Goal: Task Accomplishment & Management: Manage account settings

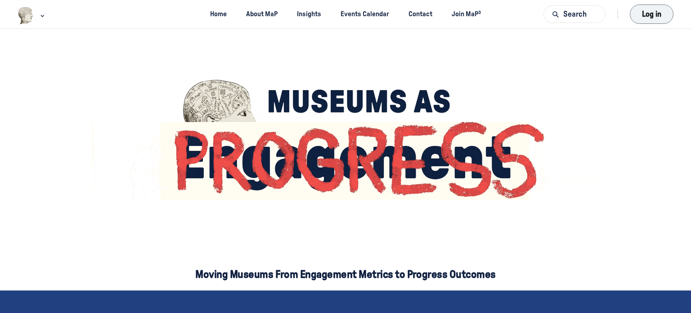
click at [649, 16] on button "Log in" at bounding box center [652, 15] width 44 height 20
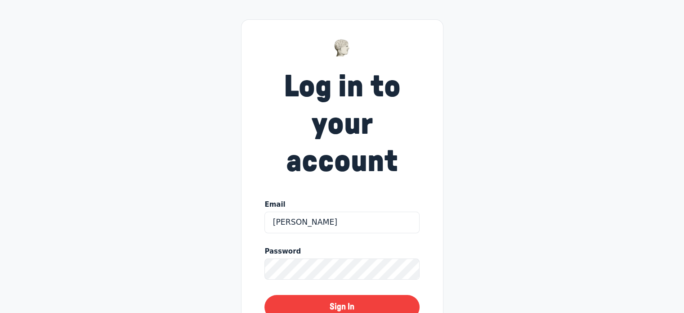
scroll to position [45, 0]
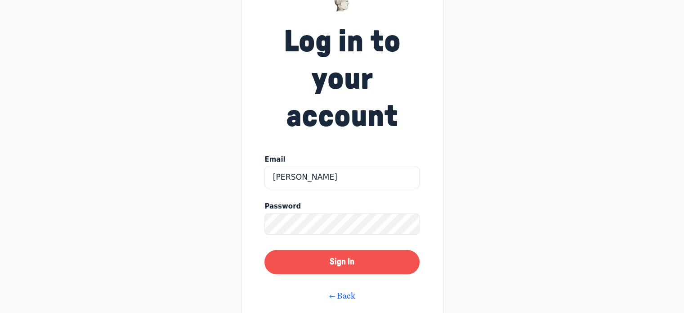
click at [319, 264] on button "Sign In" at bounding box center [342, 262] width 155 height 24
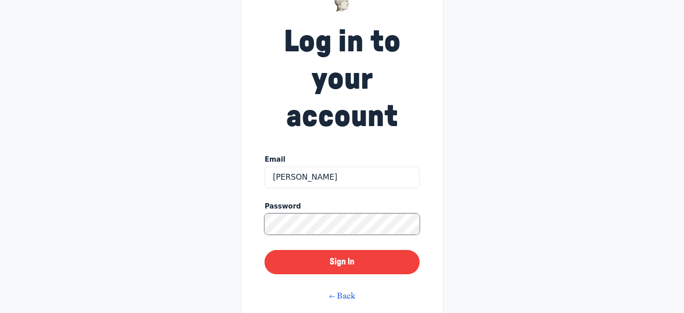
click at [224, 221] on div "Log in to your account Email Carey Moreland Password Sign In ← Back Forgot your…" at bounding box center [342, 162] width 684 height 415
click at [265, 250] on button "Sign In" at bounding box center [342, 262] width 155 height 24
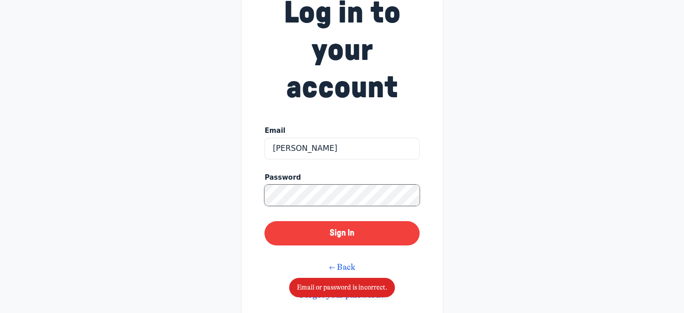
scroll to position [90, 0]
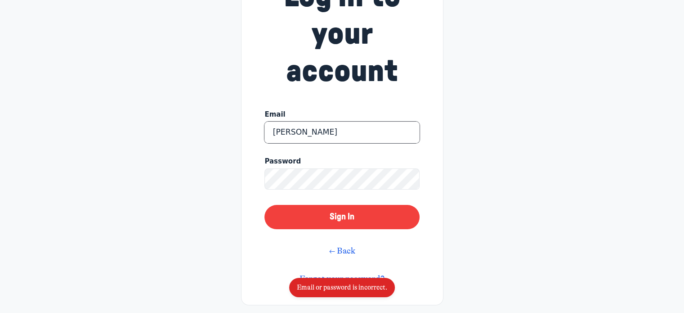
drag, startPoint x: 333, startPoint y: 133, endPoint x: 251, endPoint y: 130, distance: 81.9
click at [251, 130] on div "Log in to your account Email Carey Moreland Password Sign In ← Back Forgot your…" at bounding box center [342, 117] width 203 height 376
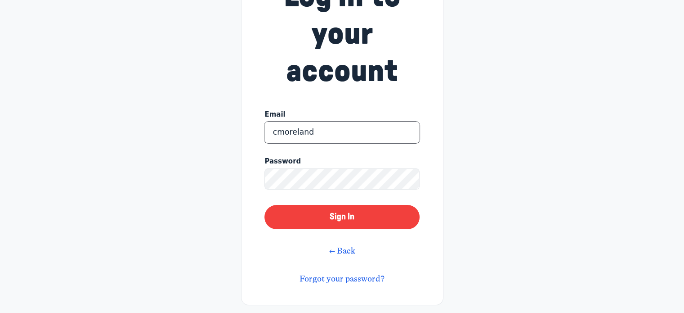
type input "cmoreland@mortonarb.org"
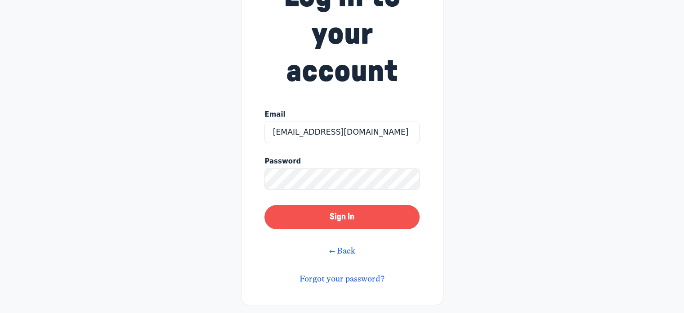
click at [334, 217] on button "Sign In" at bounding box center [342, 217] width 155 height 24
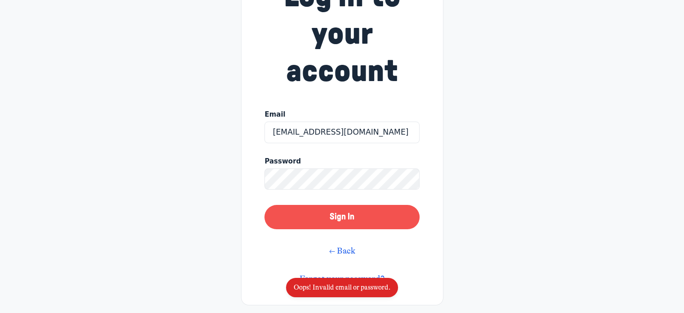
scroll to position [101, 0]
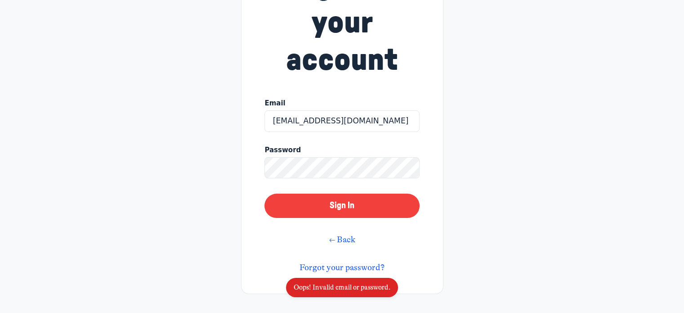
click at [329, 268] on link "Forgot your password?" at bounding box center [342, 267] width 85 height 10
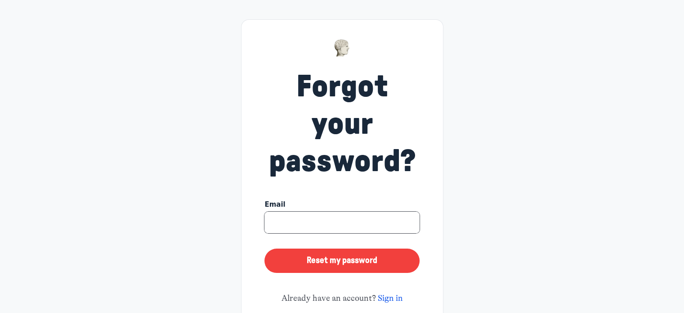
click at [313, 221] on input at bounding box center [342, 223] width 155 height 22
type input "cmoreland@mortonarb.org"
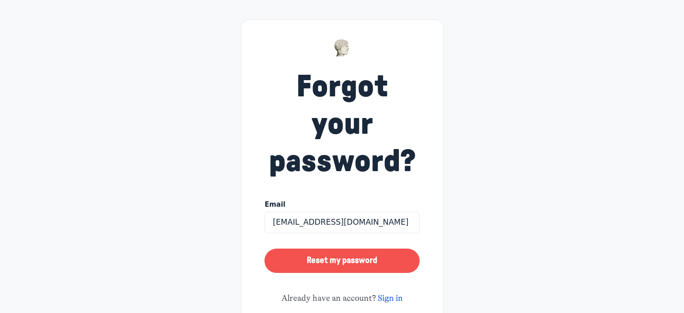
click at [309, 266] on button "Reset my password" at bounding box center [342, 260] width 155 height 24
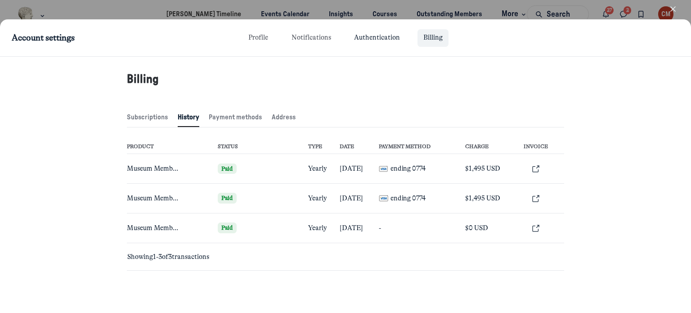
click at [363, 37] on link "Authentication" at bounding box center [377, 38] width 58 height 18
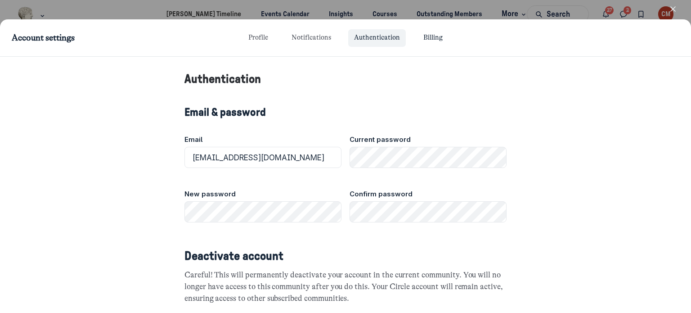
click at [439, 38] on link "Billing" at bounding box center [433, 38] width 31 height 18
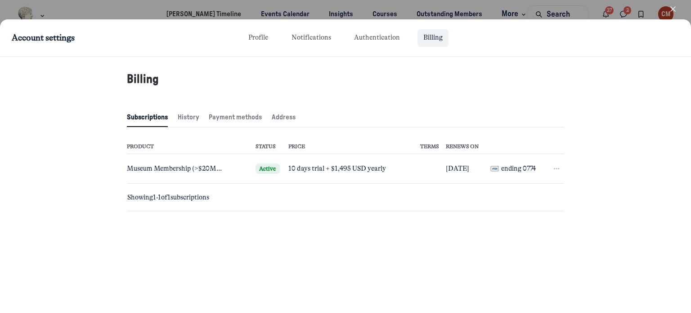
click at [149, 120] on span "Subscriptions" at bounding box center [147, 118] width 41 height 10
click at [557, 168] on use "button" at bounding box center [556, 168] width 5 height 1
click at [482, 209] on button "Cancel" at bounding box center [515, 210] width 80 height 14
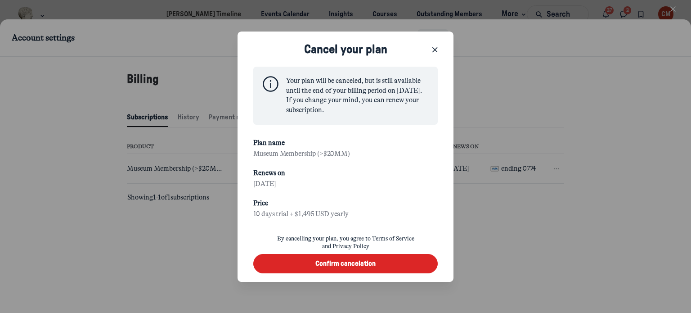
scroll to position [5, 0]
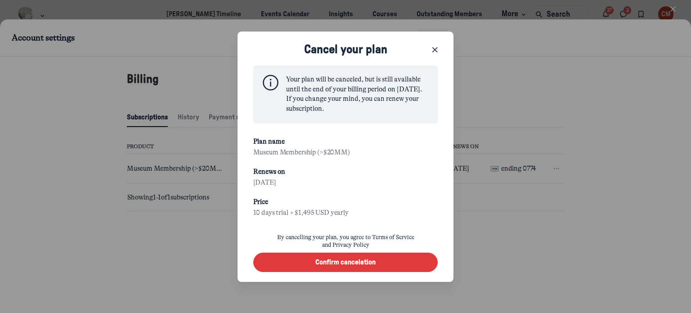
click at [306, 266] on button "Confirm cancelation" at bounding box center [345, 261] width 185 height 19
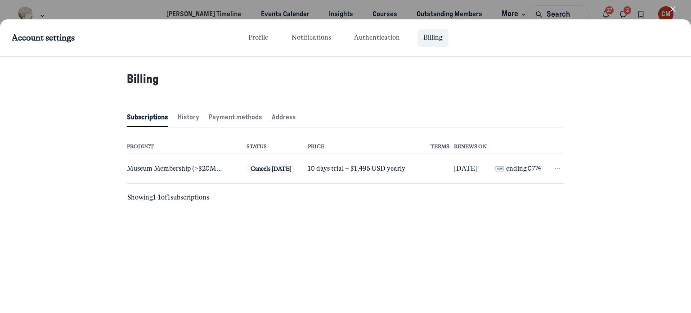
click at [348, 93] on div "Billing" at bounding box center [345, 79] width 461 height 45
click at [255, 38] on link "Profile" at bounding box center [259, 38] width 32 height 18
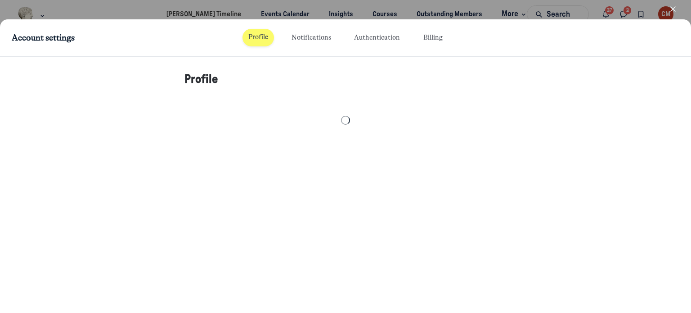
select select "Central Time (US & Canada)"
select select "9438"
select select "24879"
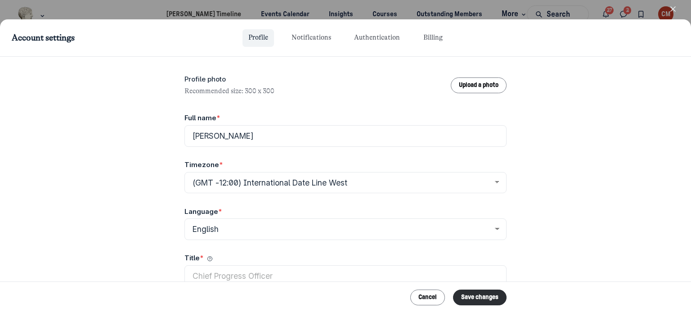
scroll to position [45, 0]
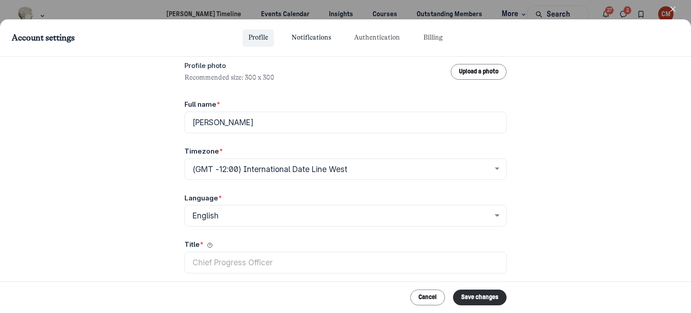
click at [301, 36] on link "Notifications" at bounding box center [311, 38] width 51 height 18
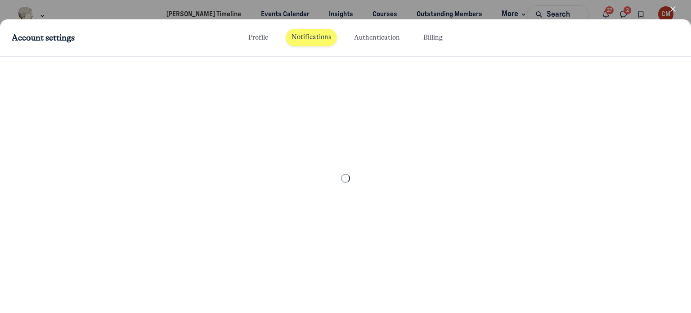
scroll to position [45, 0]
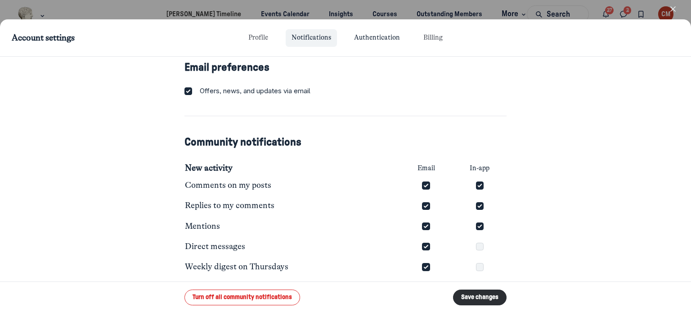
click at [371, 36] on link "Authentication" at bounding box center [377, 38] width 58 height 18
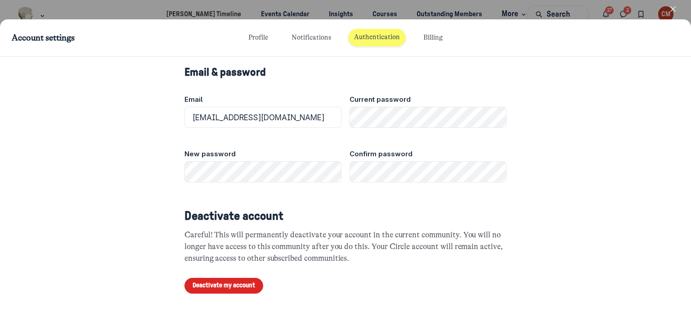
scroll to position [40, 0]
click at [434, 36] on link "Billing" at bounding box center [433, 38] width 31 height 18
